Goal: Task Accomplishment & Management: Use online tool/utility

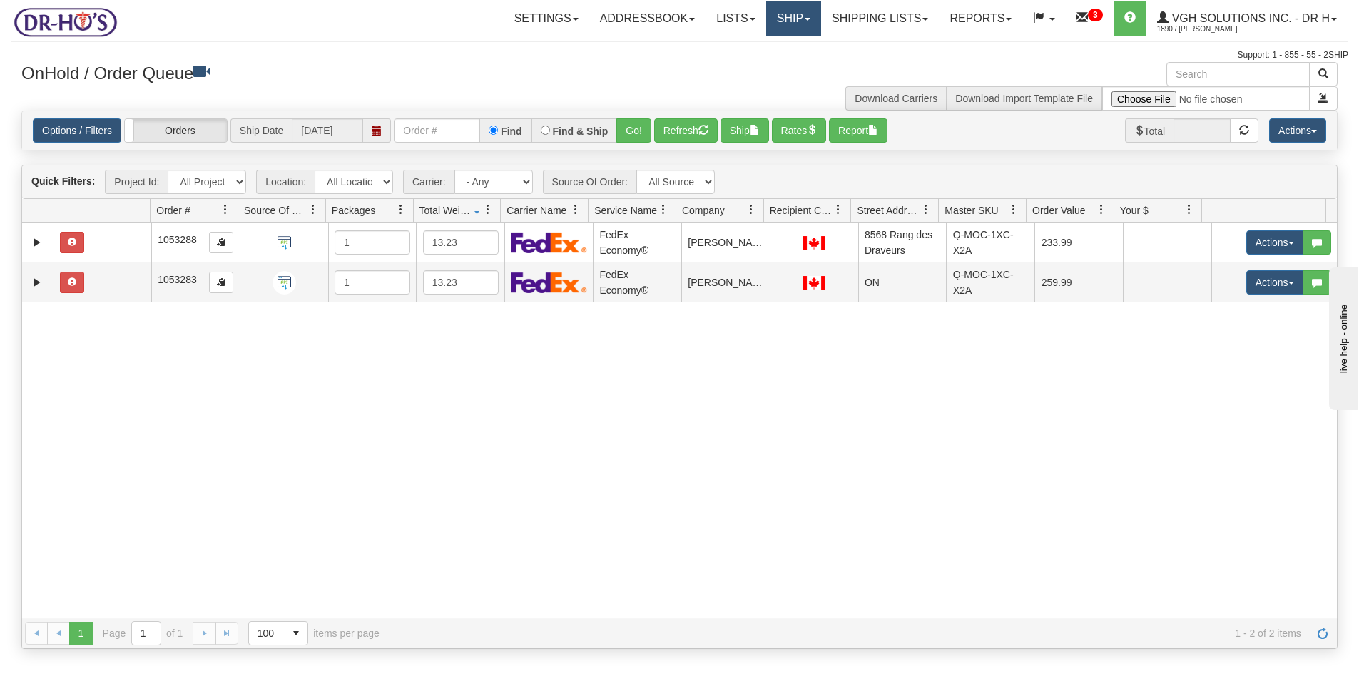
click at [773, 24] on link "Ship" at bounding box center [793, 19] width 55 height 36
click at [721, 68] on span "OnHold / Order Queue" at bounding box center [756, 68] width 101 height 11
click at [741, 128] on button "Ship" at bounding box center [745, 130] width 49 height 24
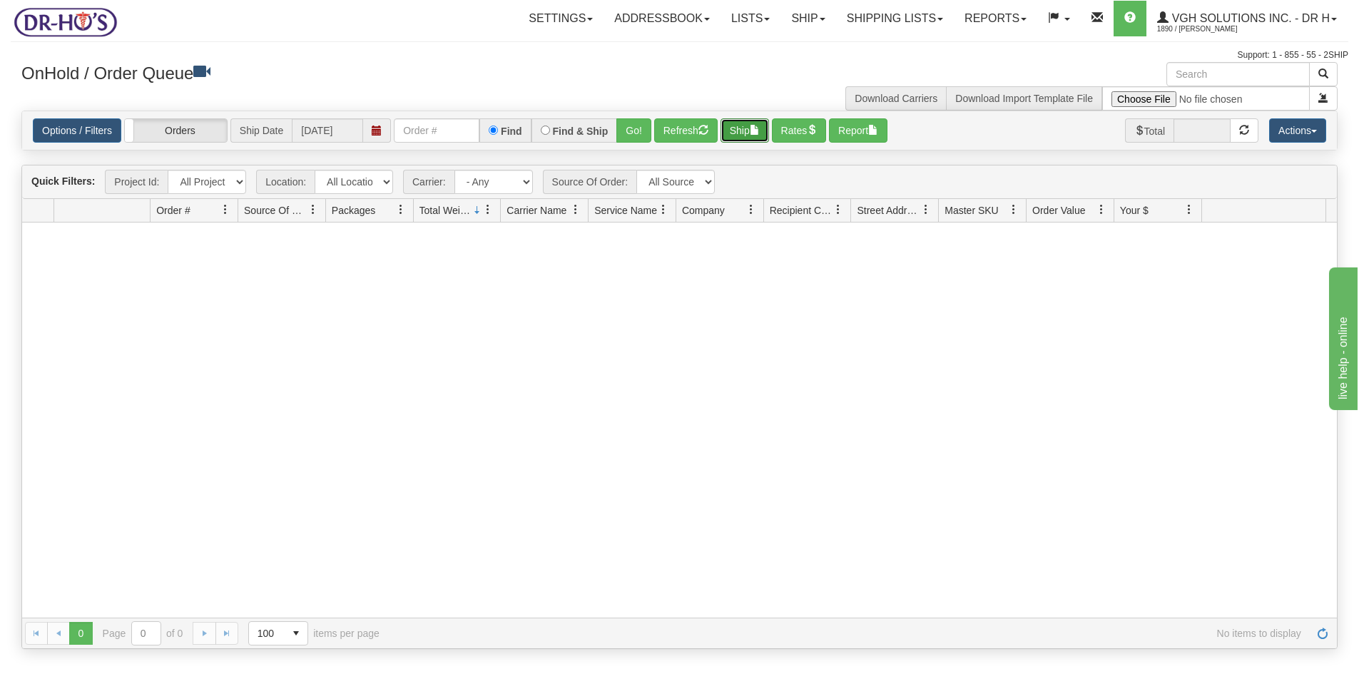
click at [743, 123] on button "Ship" at bounding box center [745, 130] width 49 height 24
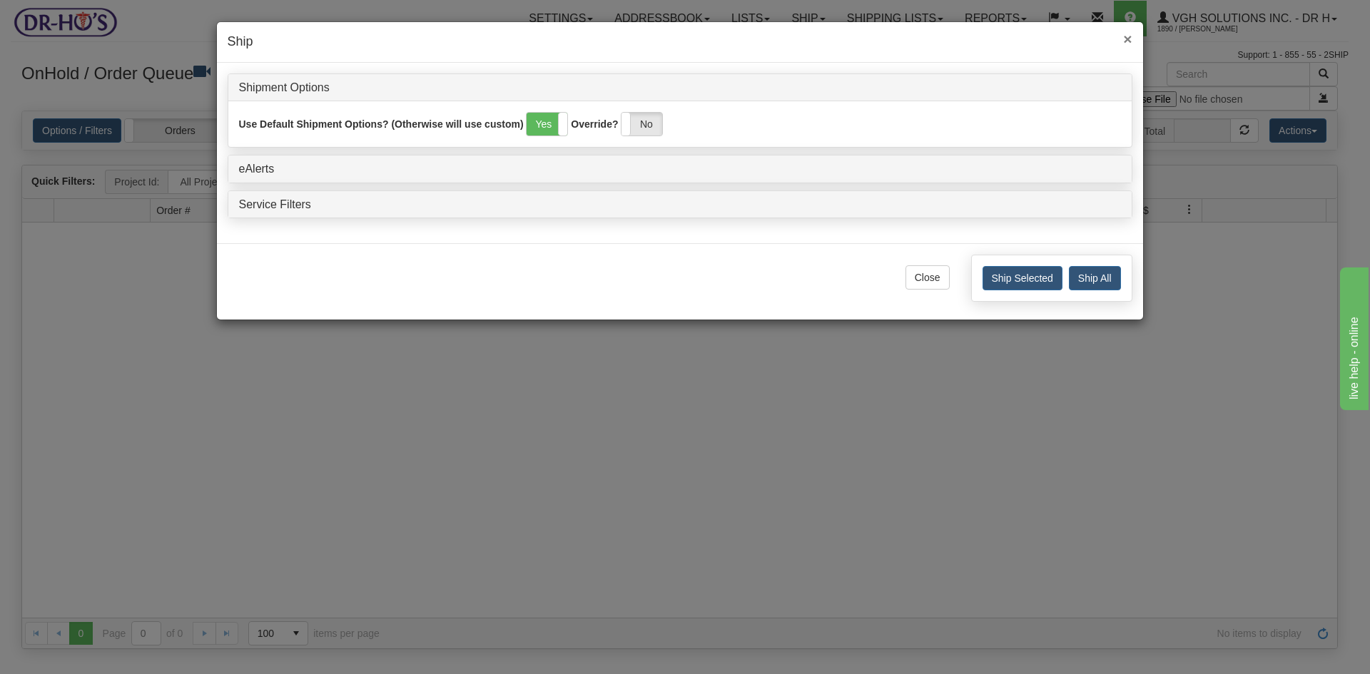
click at [1125, 39] on span "×" at bounding box center [1127, 39] width 9 height 16
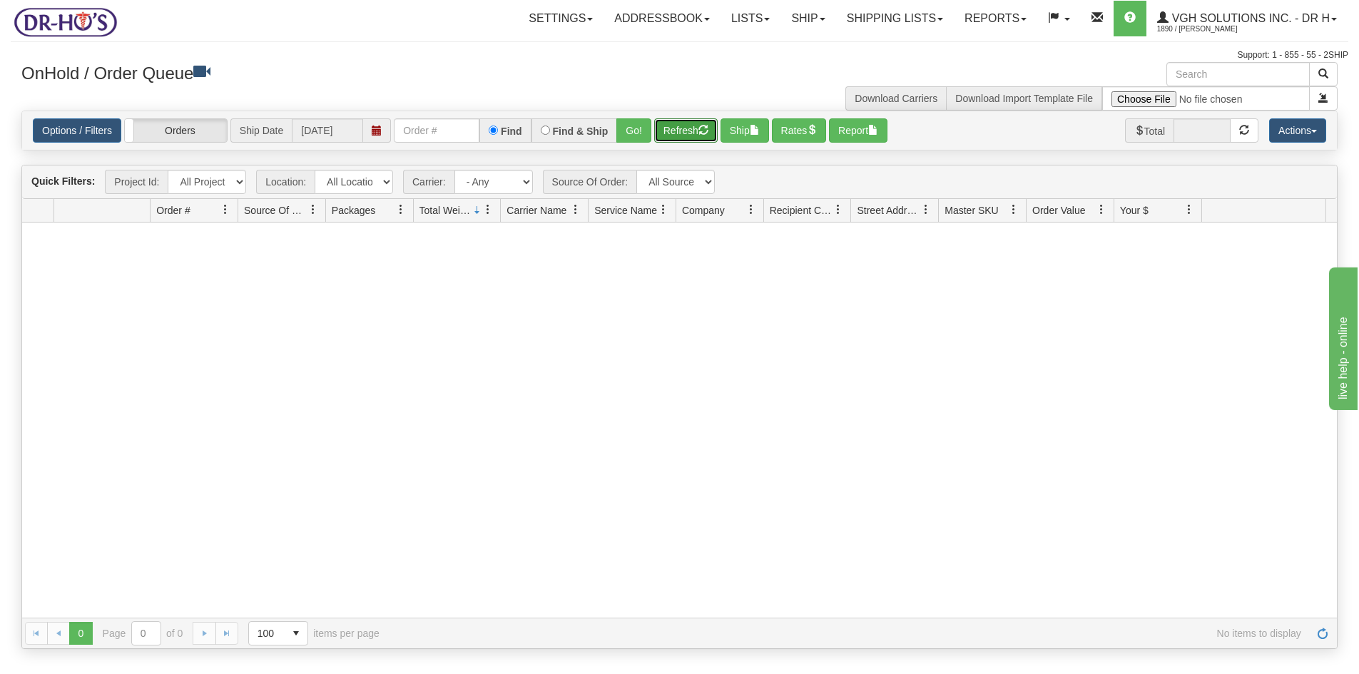
click at [691, 128] on button "Refresh" at bounding box center [685, 130] width 63 height 24
click at [693, 129] on button "Refresh" at bounding box center [685, 130] width 63 height 24
